Goal: Navigation & Orientation: Find specific page/section

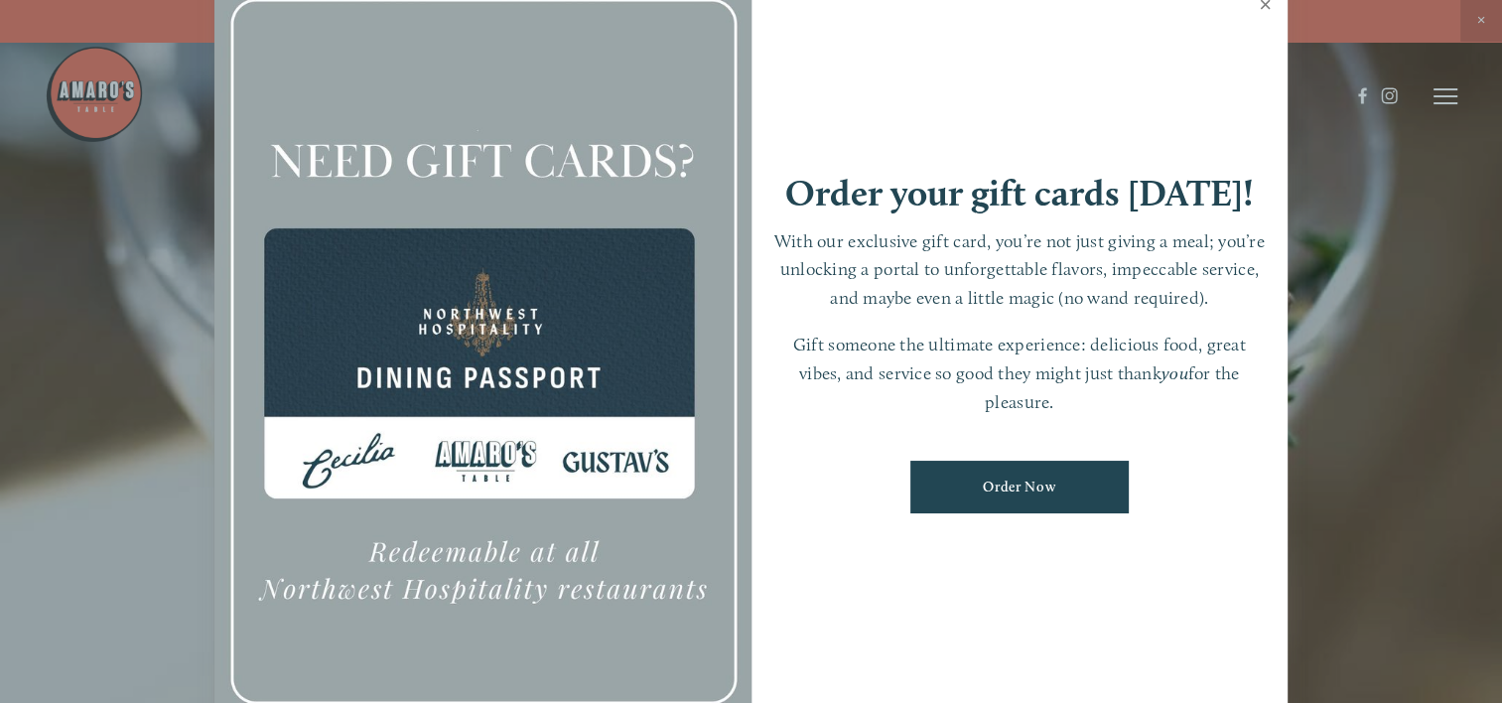
click at [1263, 7] on link "Close" at bounding box center [1265, 7] width 39 height 56
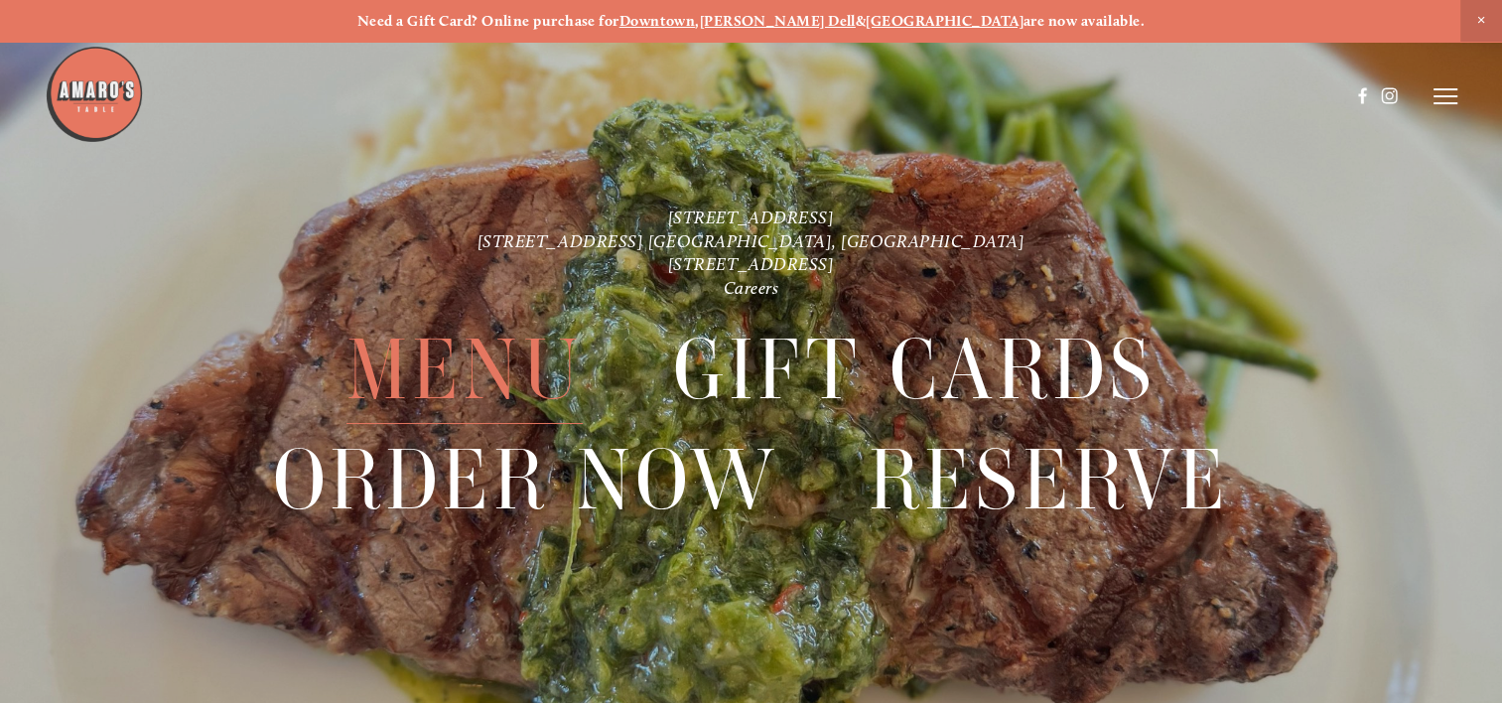
click at [470, 373] on span "Menu" at bounding box center [464, 370] width 236 height 108
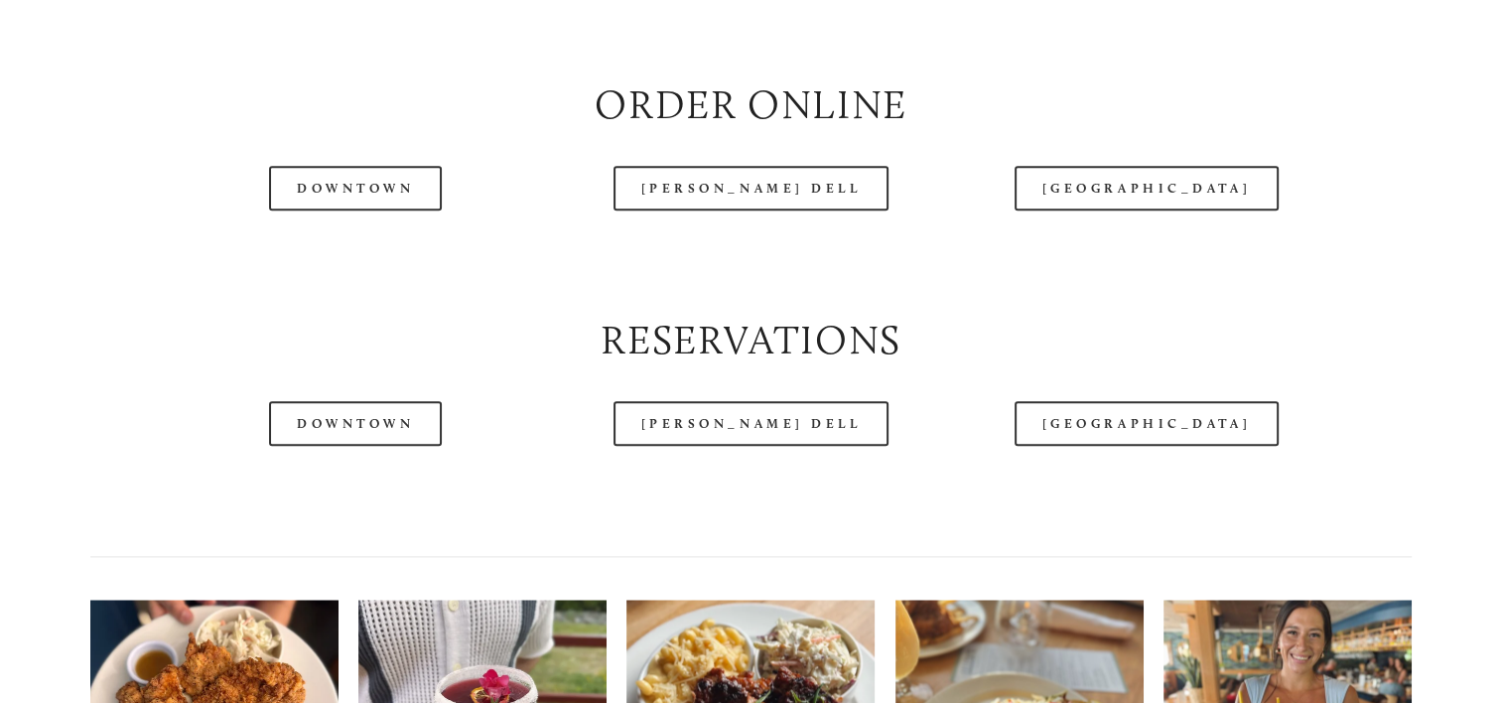
scroll to position [2382, 0]
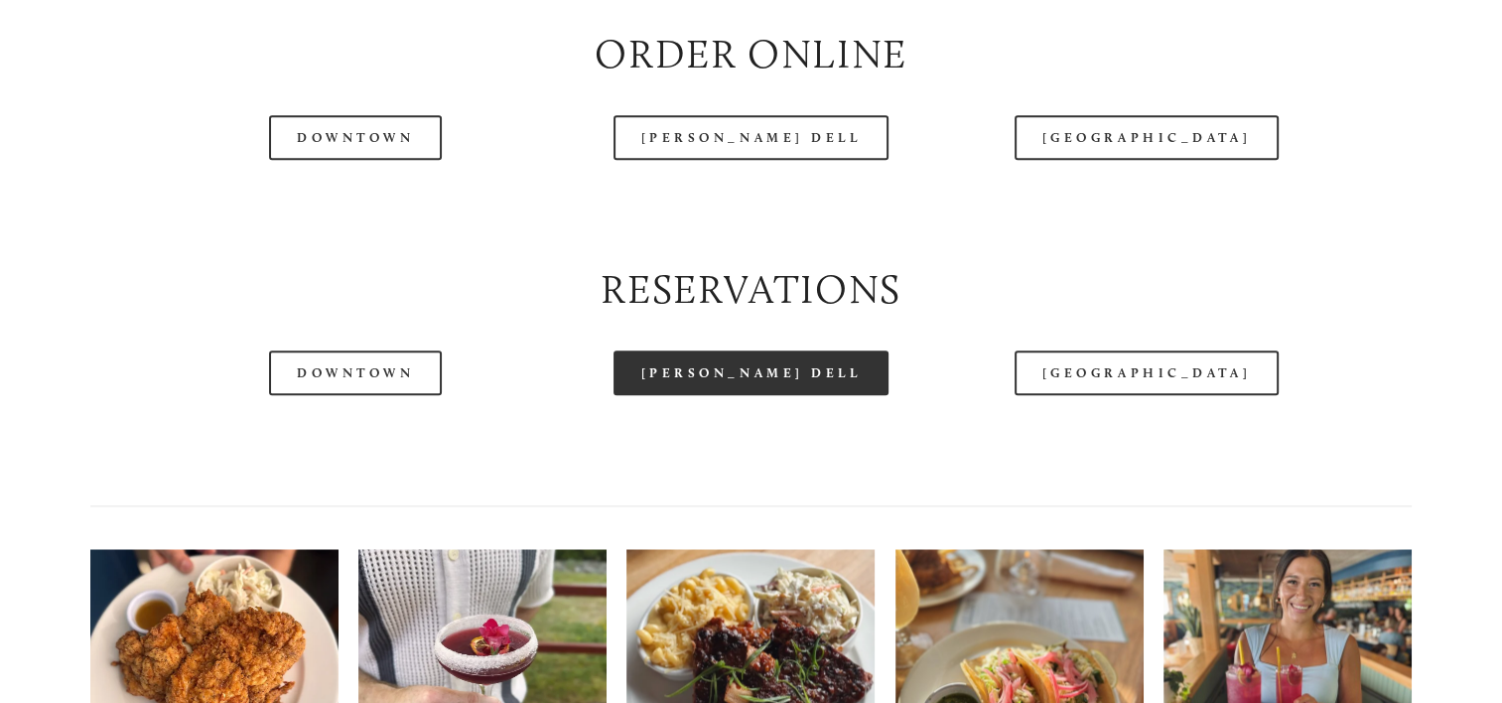
click at [765, 395] on link "[PERSON_NAME] Dell" at bounding box center [751, 372] width 276 height 45
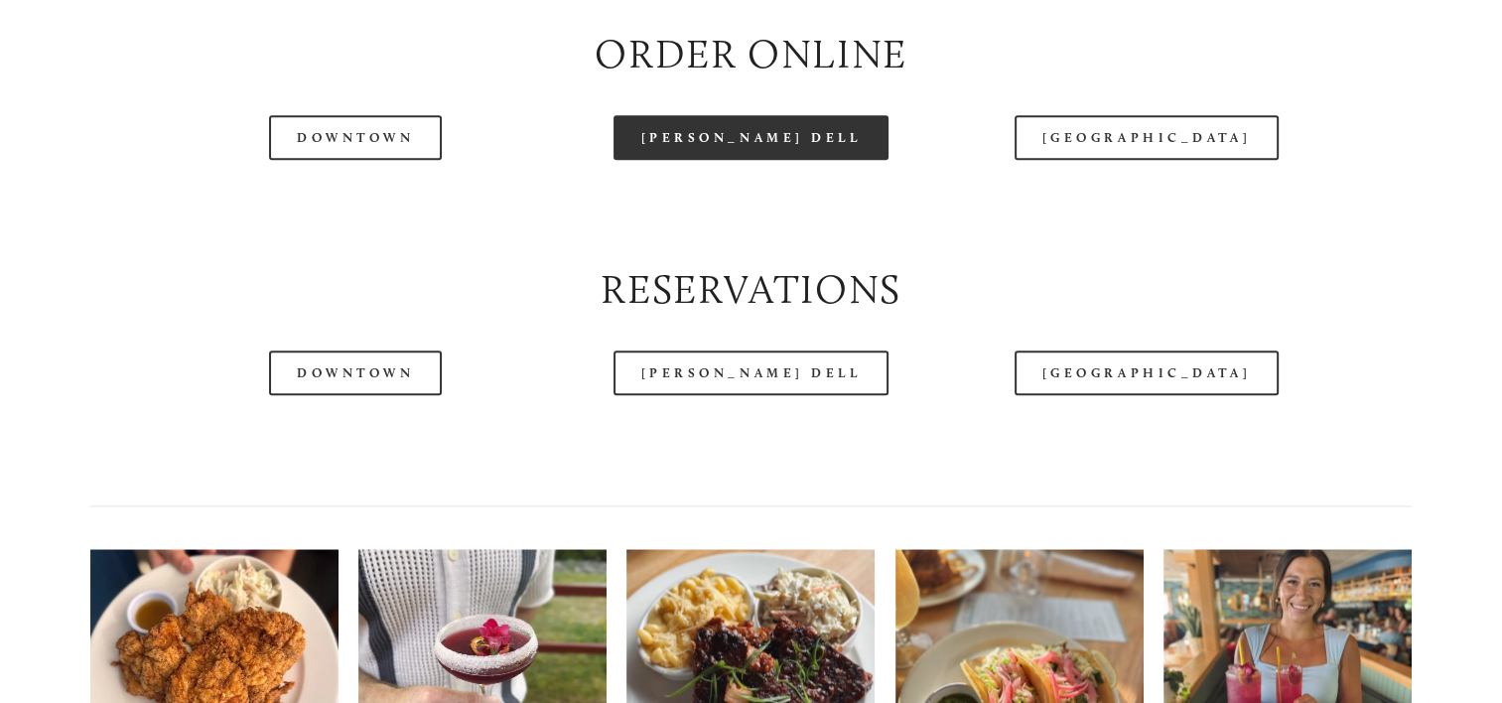
click at [758, 160] on link "[PERSON_NAME] Dell" at bounding box center [751, 137] width 276 height 45
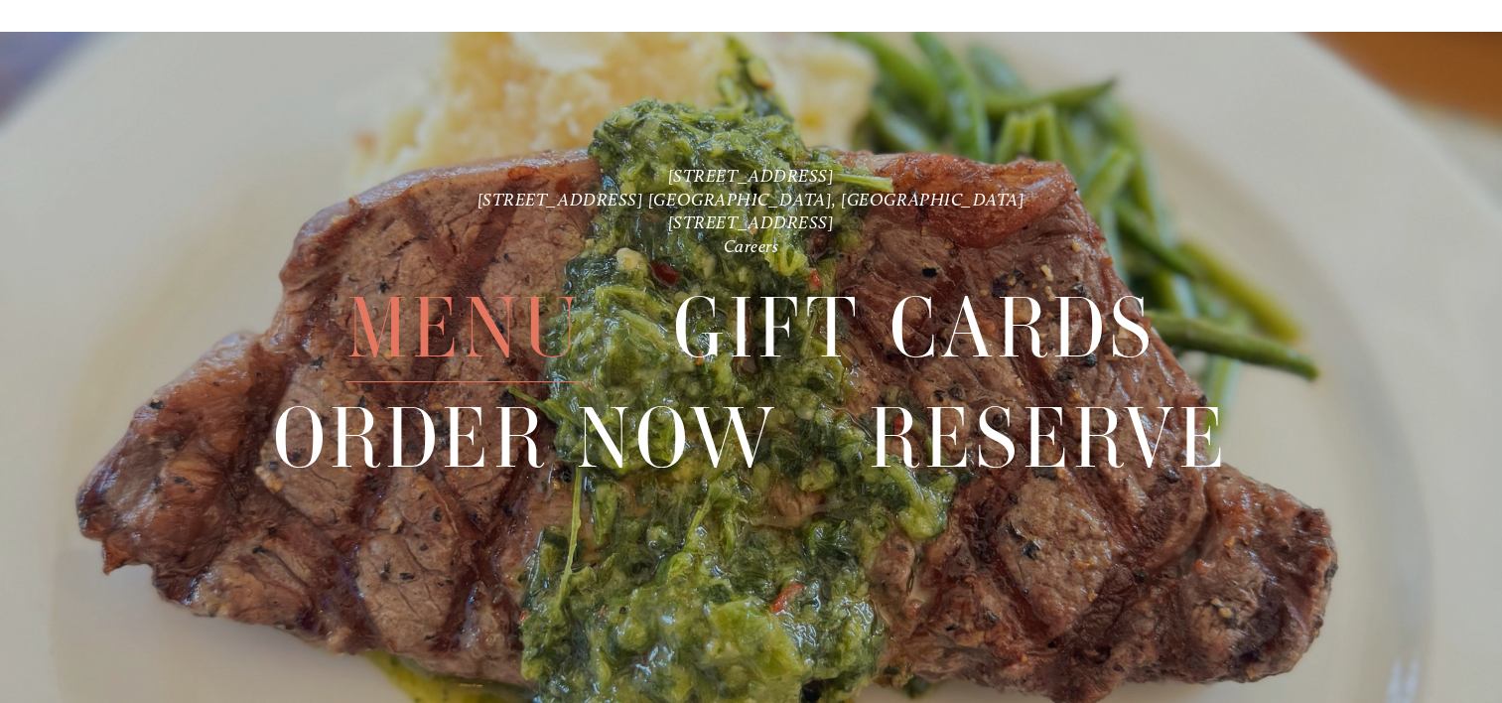
scroll to position [4467, 0]
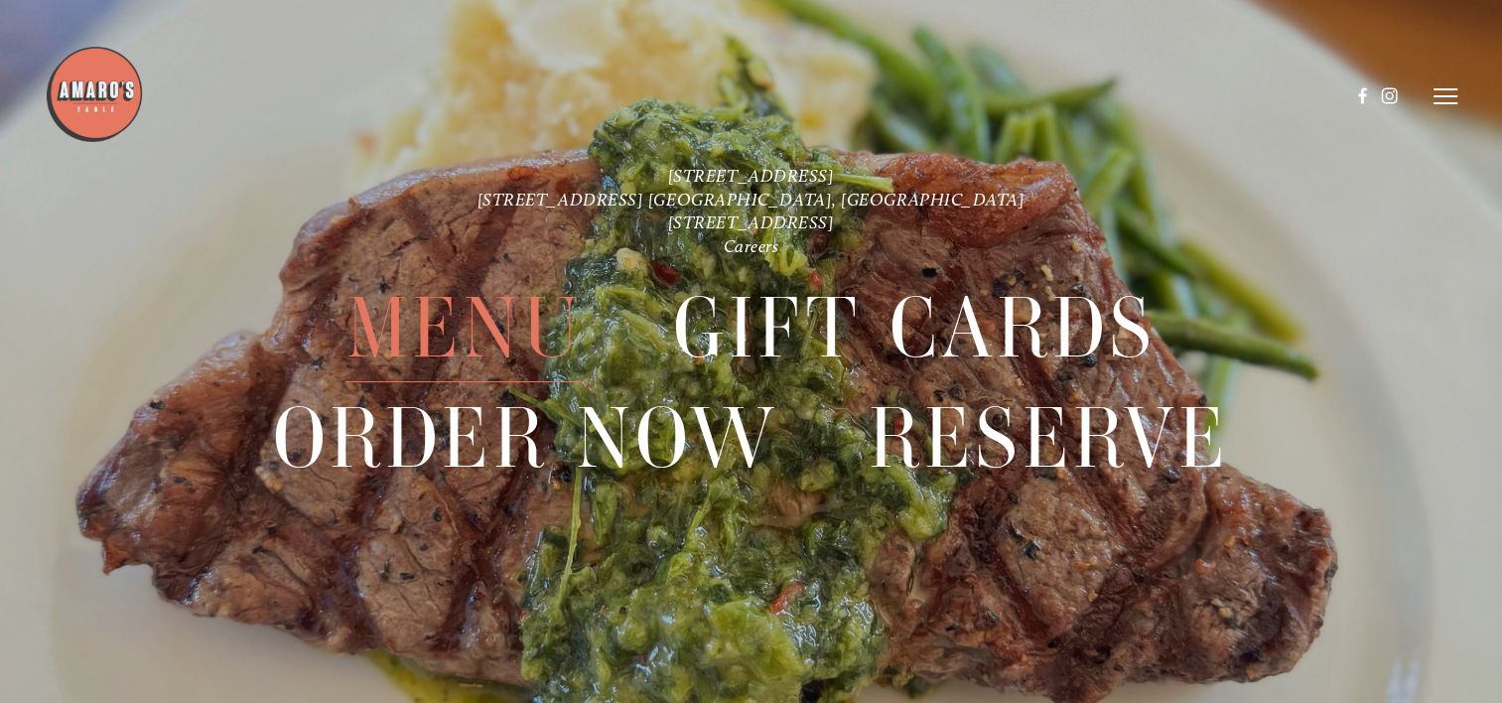
click at [449, 339] on span "Menu" at bounding box center [464, 328] width 236 height 108
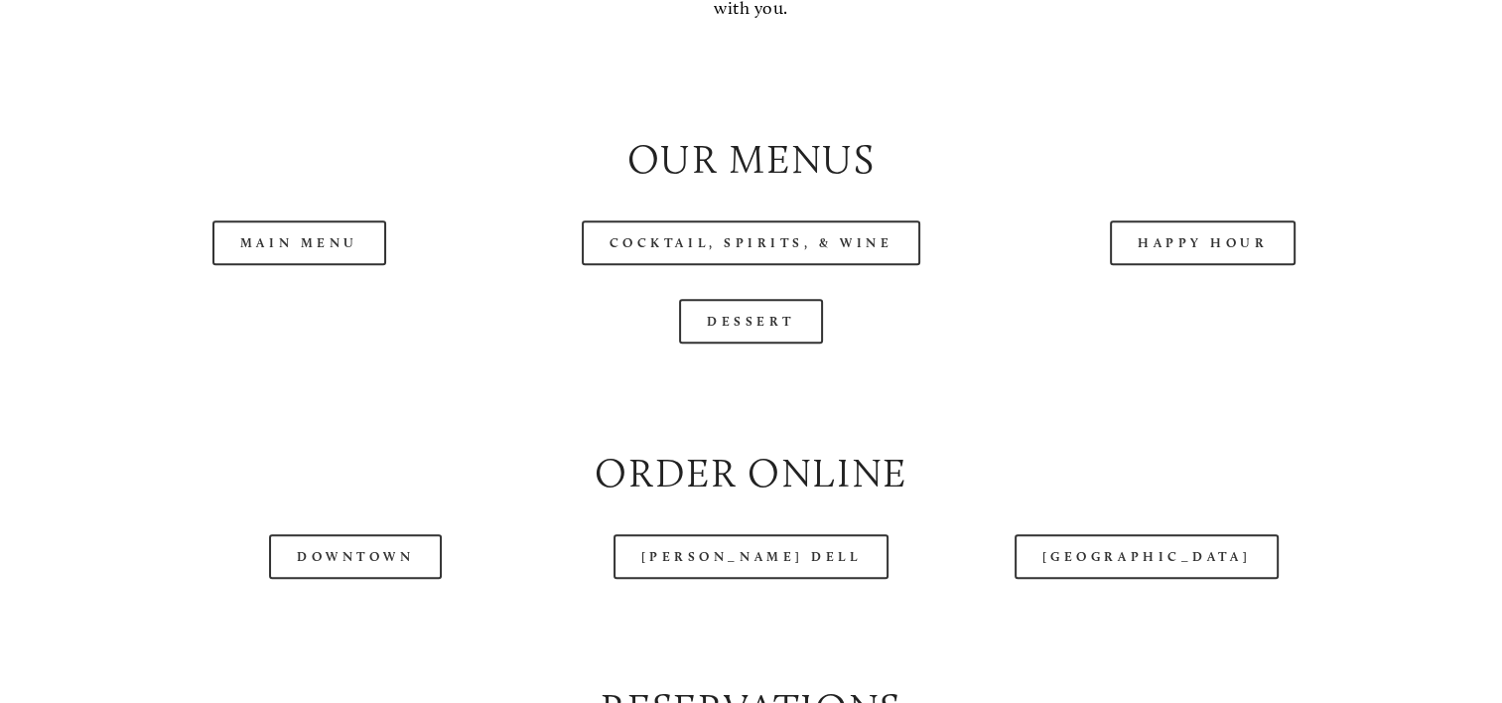
scroll to position [1985, 0]
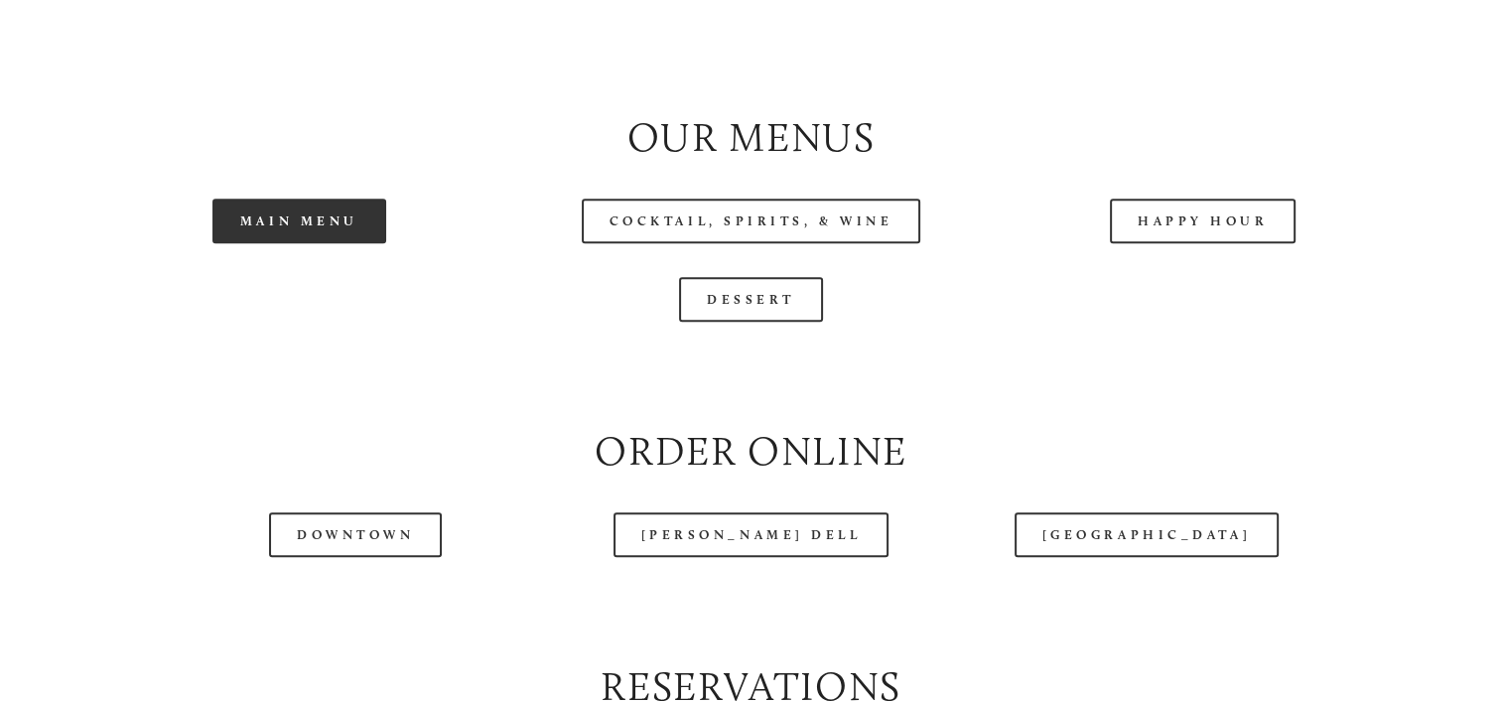
click at [294, 243] on link "Main Menu" at bounding box center [299, 221] width 174 height 45
